Goal: Task Accomplishment & Management: Manage account settings

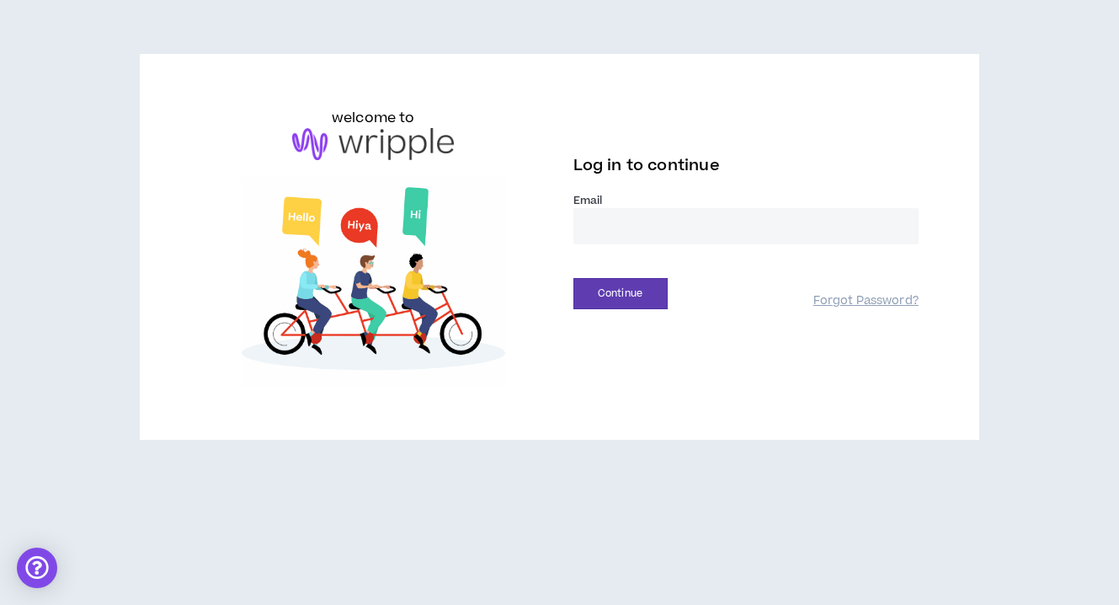
click at [602, 216] on input "email" at bounding box center [745, 226] width 345 height 36
type input "**********"
click at [637, 291] on button "Continue" at bounding box center [620, 293] width 94 height 31
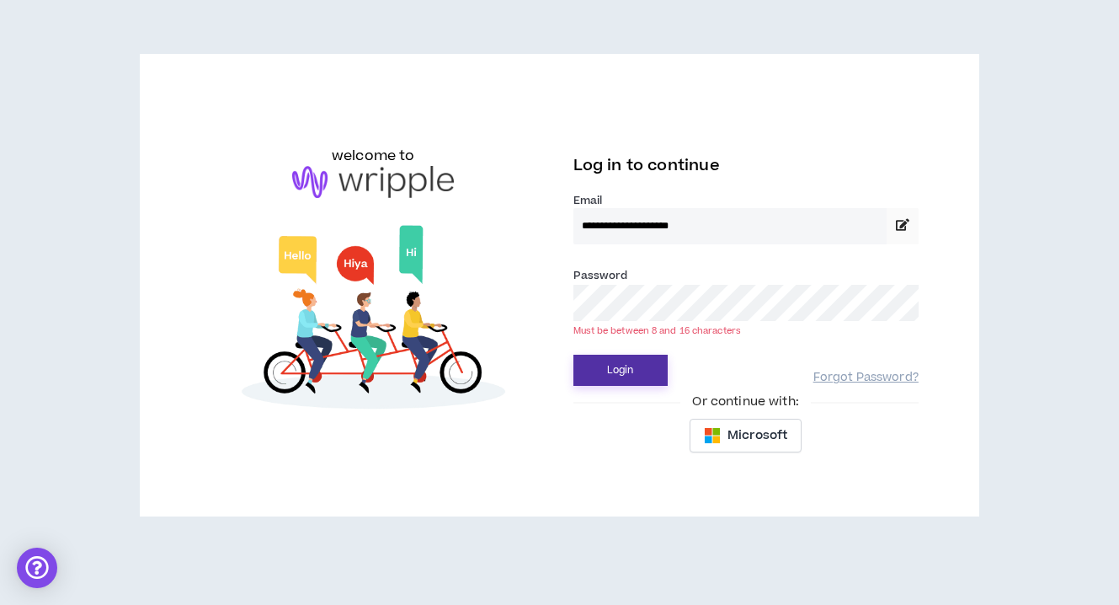
click at [573, 354] on button "Login" at bounding box center [620, 369] width 94 height 31
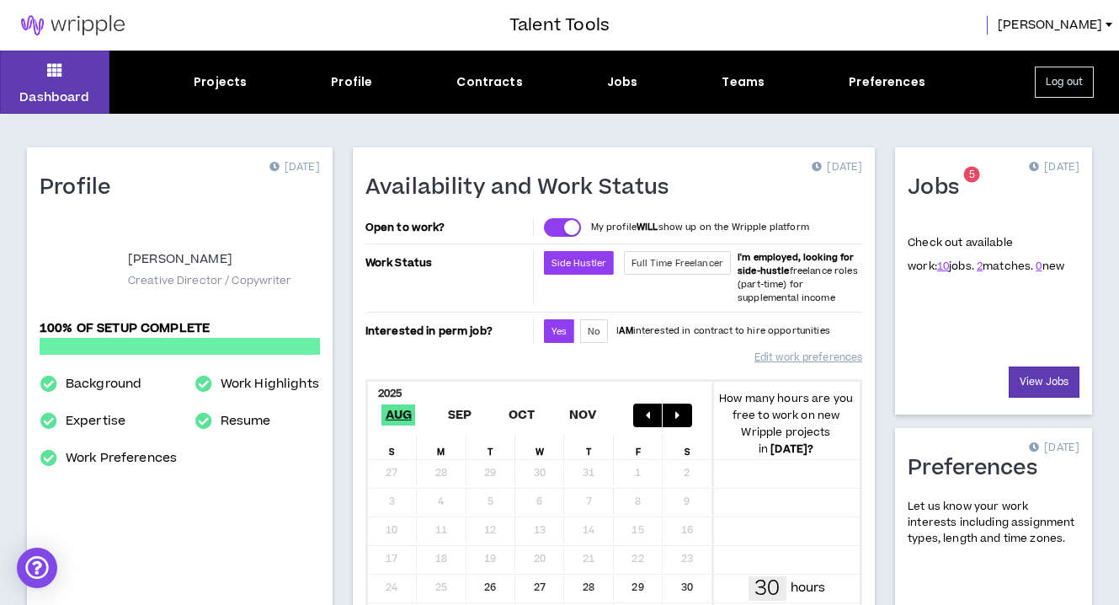
scroll to position [40, 0]
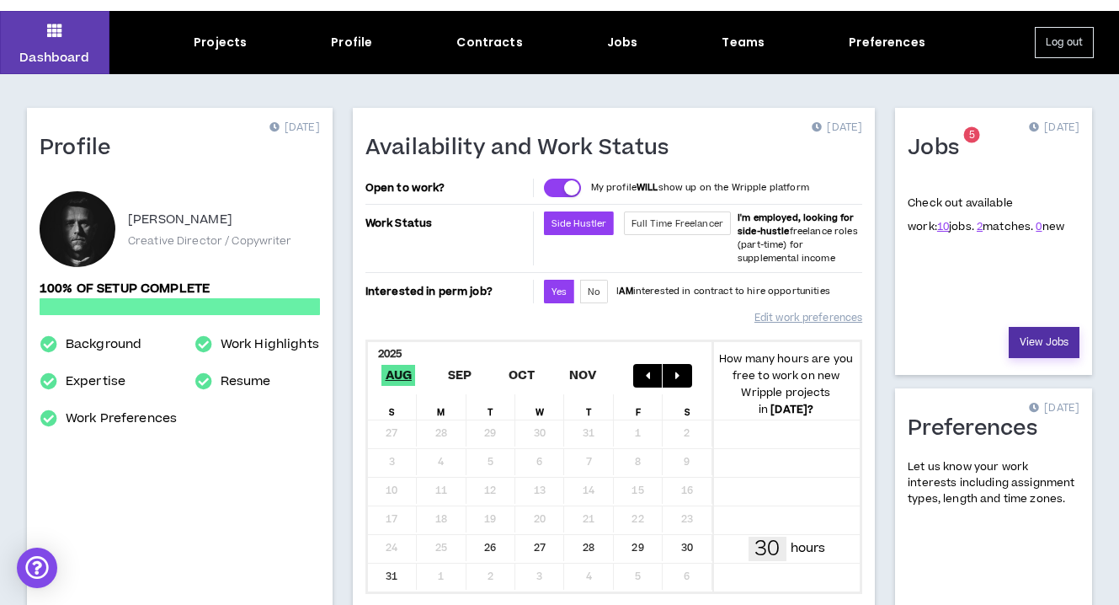
click at [1048, 342] on link "View Jobs" at bounding box center [1044, 342] width 71 height 31
